Goal: Task Accomplishment & Management: Complete application form

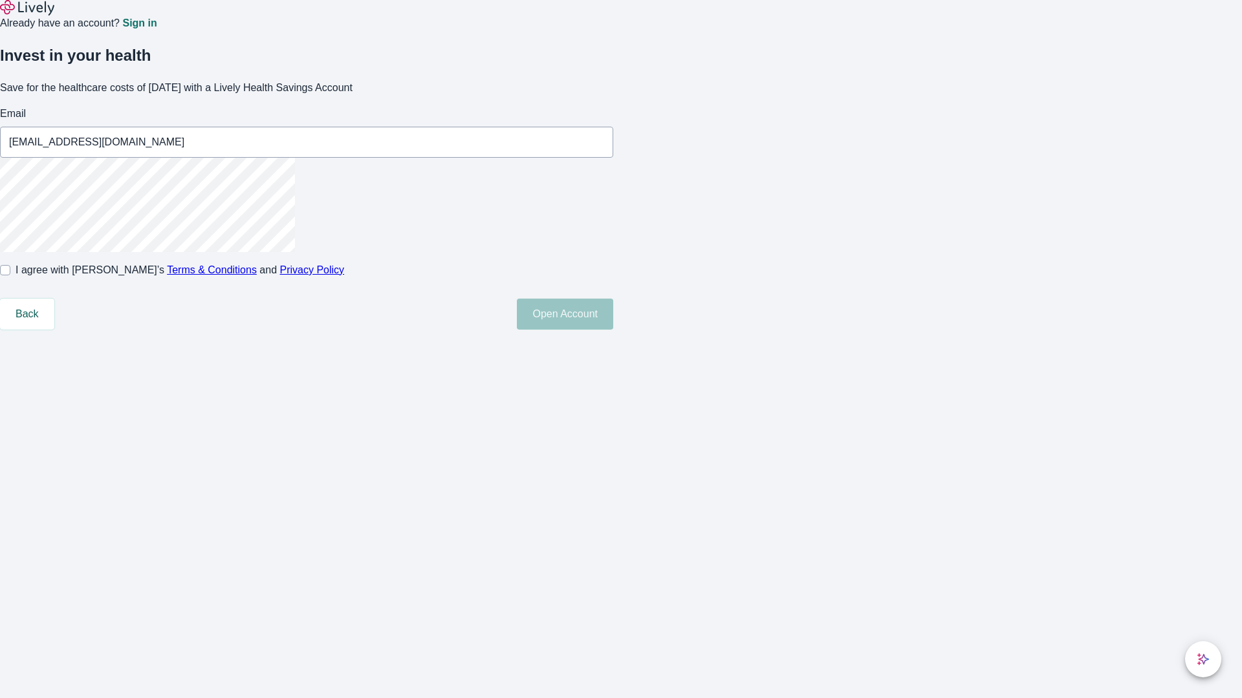
click at [10, 276] on input "I agree with Lively’s Terms & Conditions and Privacy Policy" at bounding box center [5, 270] width 10 height 10
checkbox input "true"
click at [613, 330] on button "Open Account" at bounding box center [565, 314] width 96 height 31
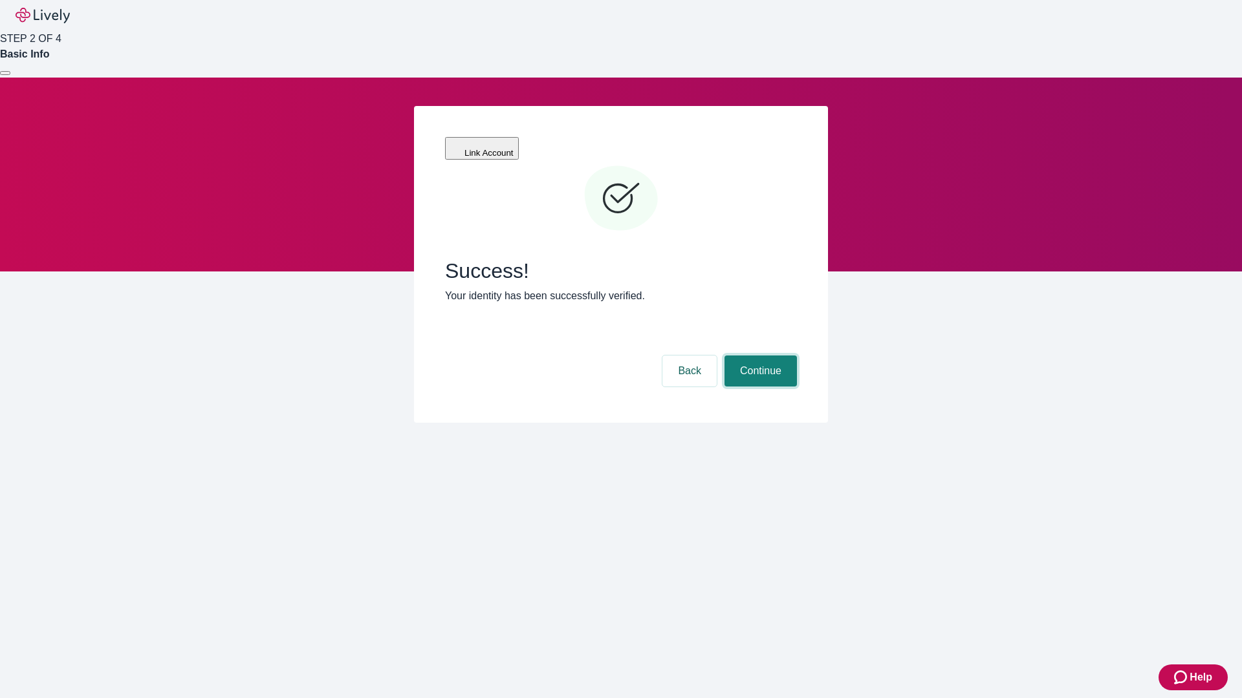
click at [759, 356] on button "Continue" at bounding box center [760, 371] width 72 height 31
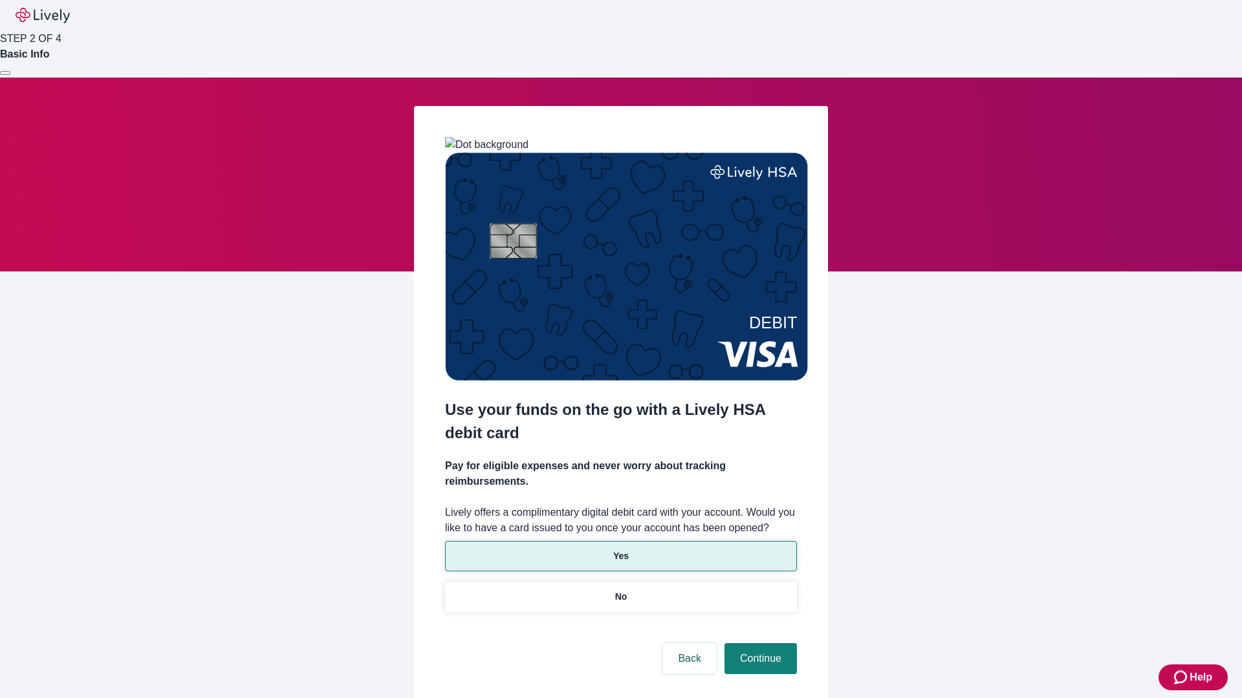
click at [620, 550] on p "Yes" at bounding box center [621, 557] width 16 height 14
click at [759, 644] on button "Continue" at bounding box center [760, 659] width 72 height 31
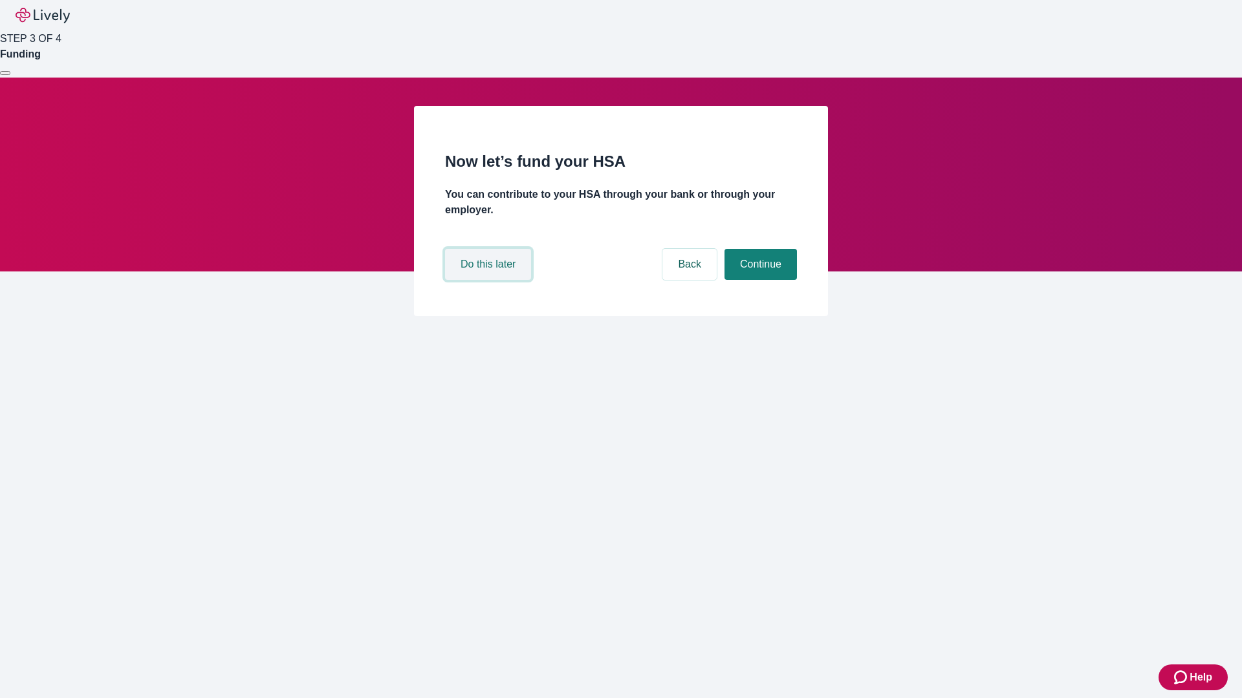
click at [490, 280] on button "Do this later" at bounding box center [488, 264] width 86 height 31
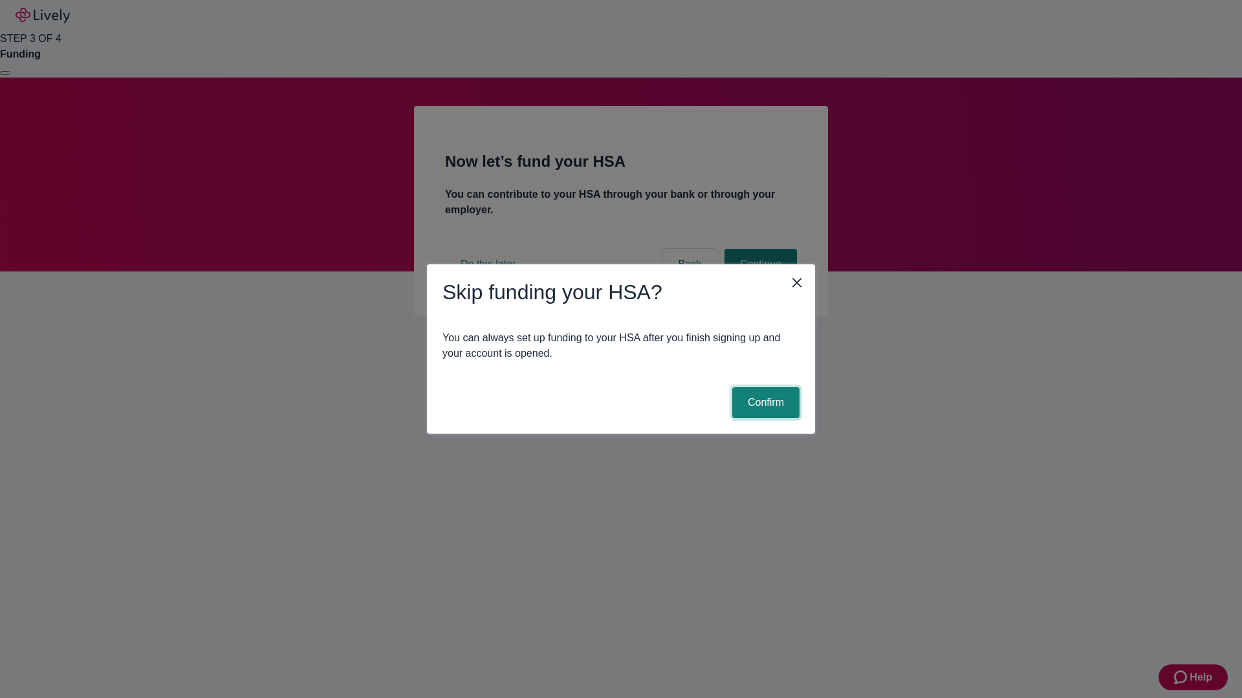
click at [764, 403] on button "Confirm" at bounding box center [765, 402] width 67 height 31
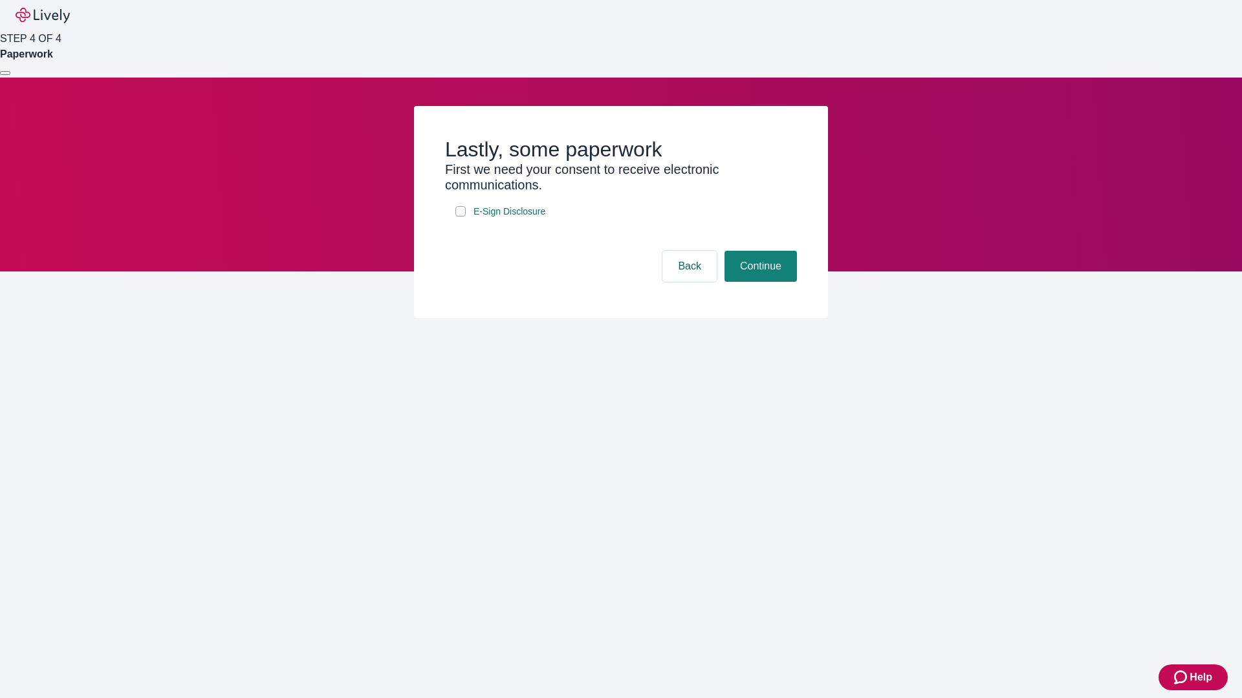
click at [460, 217] on input "E-Sign Disclosure" at bounding box center [460, 211] width 10 height 10
checkbox input "true"
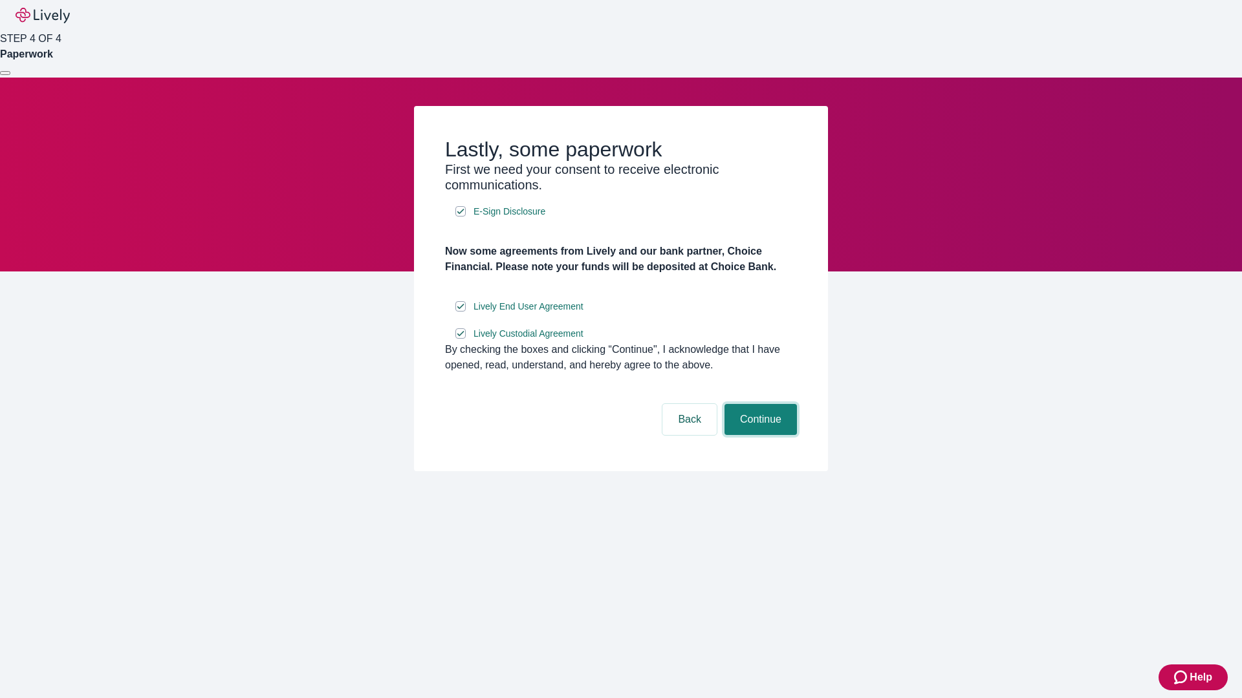
click at [759, 435] on button "Continue" at bounding box center [760, 419] width 72 height 31
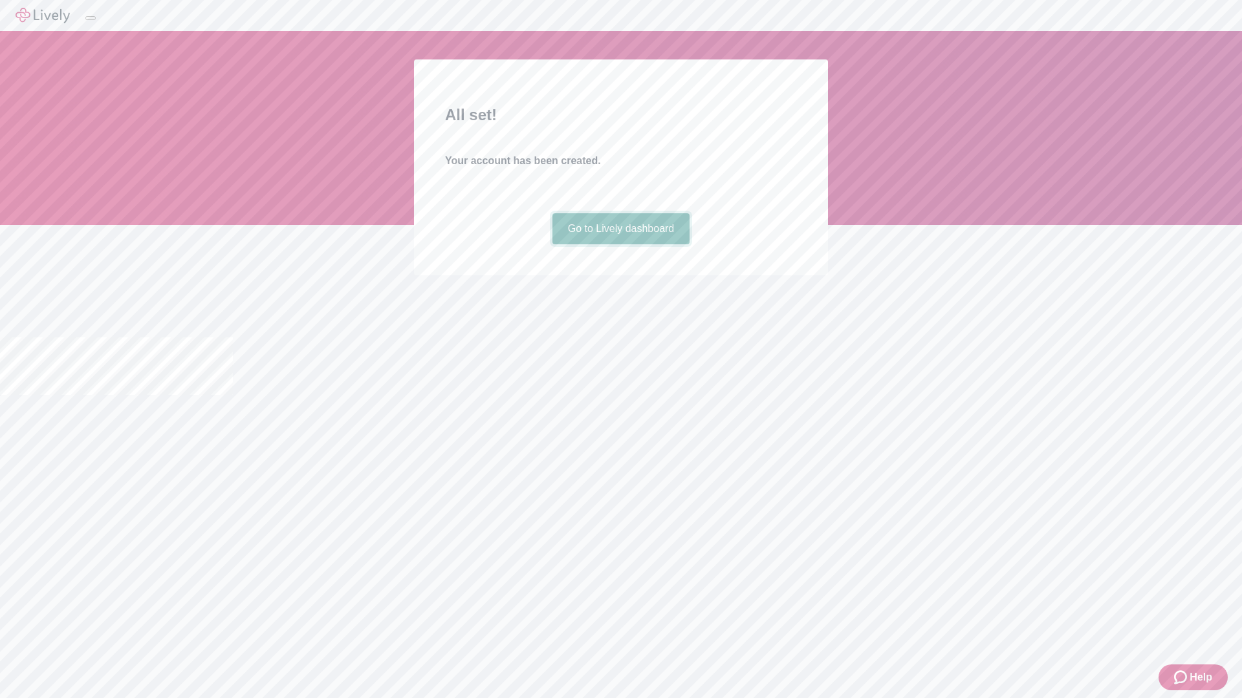
click at [620, 244] on link "Go to Lively dashboard" at bounding box center [621, 228] width 138 height 31
